Goal: Transaction & Acquisition: Purchase product/service

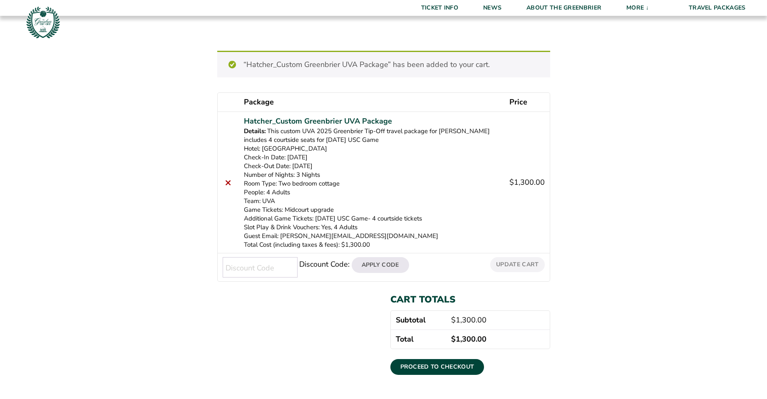
scroll to position [125, 0]
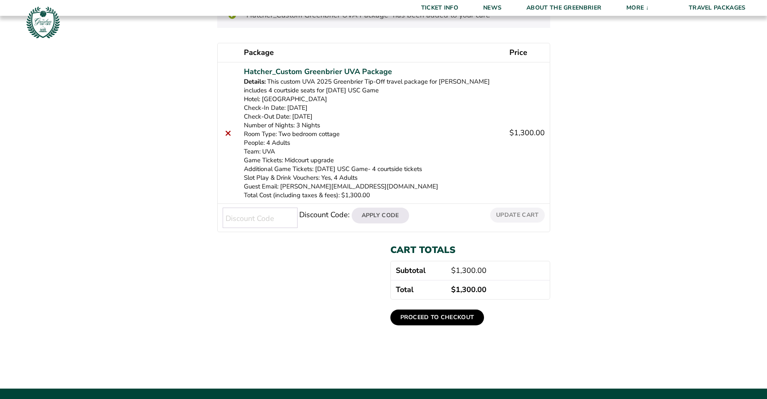
click at [446, 316] on link "Proceed to checkout" at bounding box center [438, 318] width 94 height 16
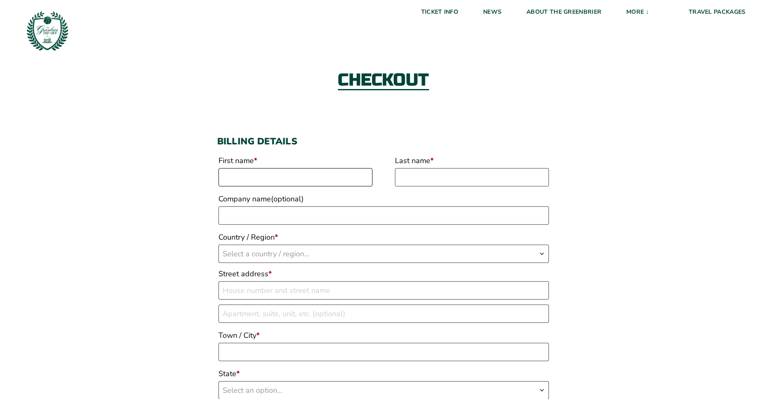
click at [292, 179] on input "First name *" at bounding box center [296, 177] width 154 height 18
type input "Lee"
type input "Hatcher"
type input "Mosquito Squad"
select select "US"
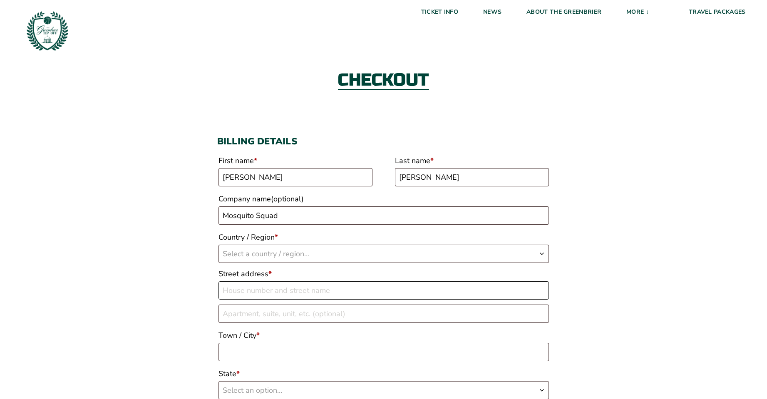
type input "43 Willway Ave"
type input "RICHMOND"
type input "23226"
type input "18045622394"
type input "lee@mosquitosquad.com"
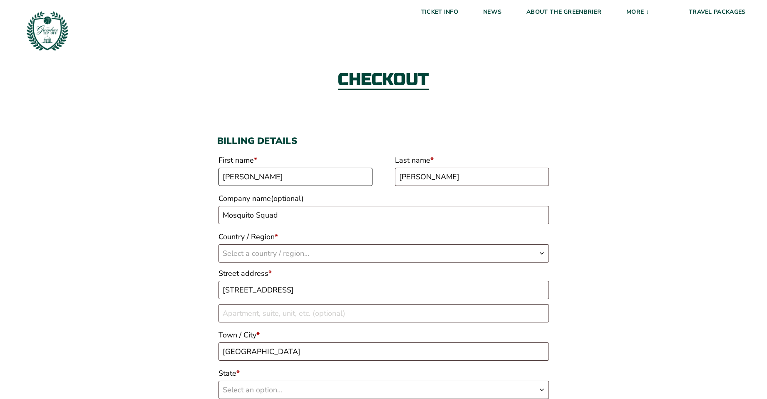
select select "US"
select select "VA"
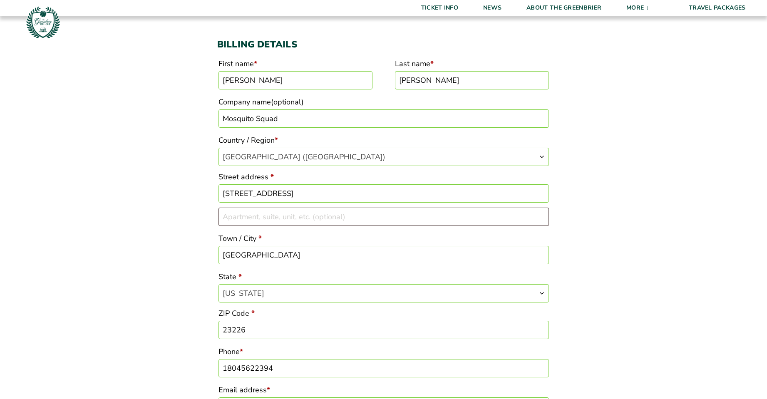
scroll to position [167, 0]
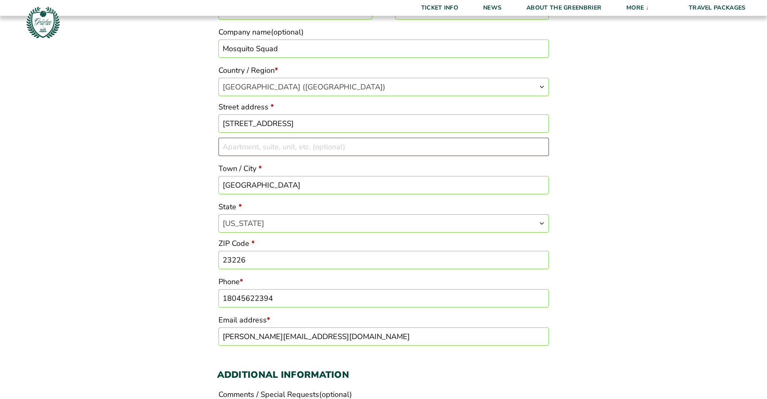
drag, startPoint x: 282, startPoint y: 49, endPoint x: 139, endPoint y: 48, distance: 142.4
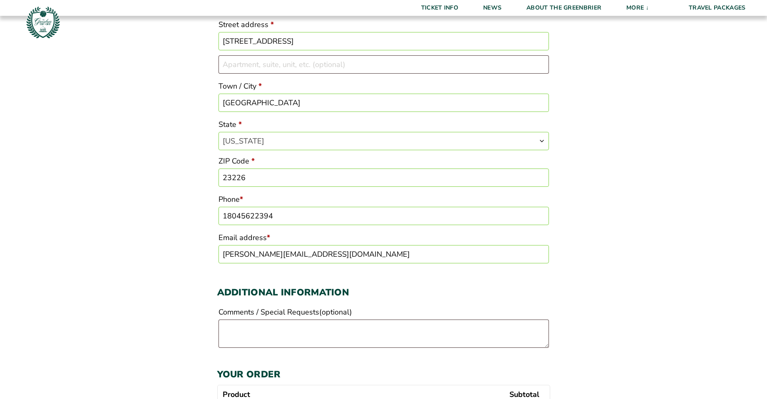
scroll to position [250, 0]
click at [286, 217] on input "18045622394" at bounding box center [384, 215] width 331 height 18
type input "18045025591"
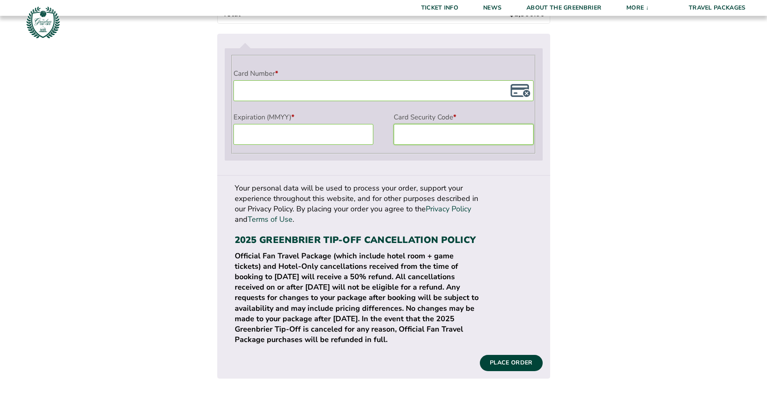
scroll to position [875, 0]
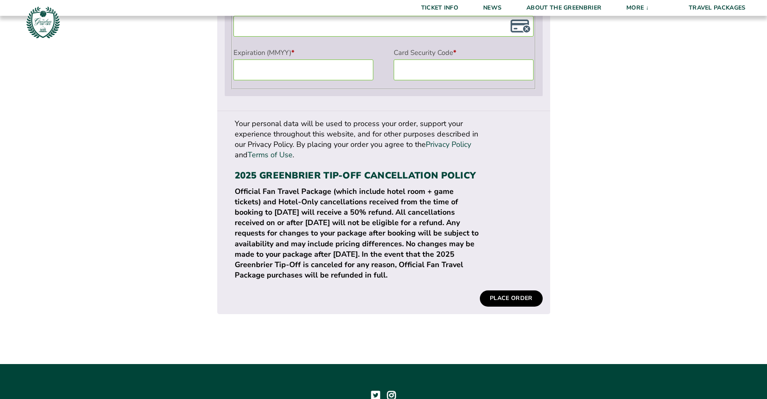
click at [516, 291] on button "Place order" at bounding box center [511, 299] width 62 height 16
